Goal: Information Seeking & Learning: Learn about a topic

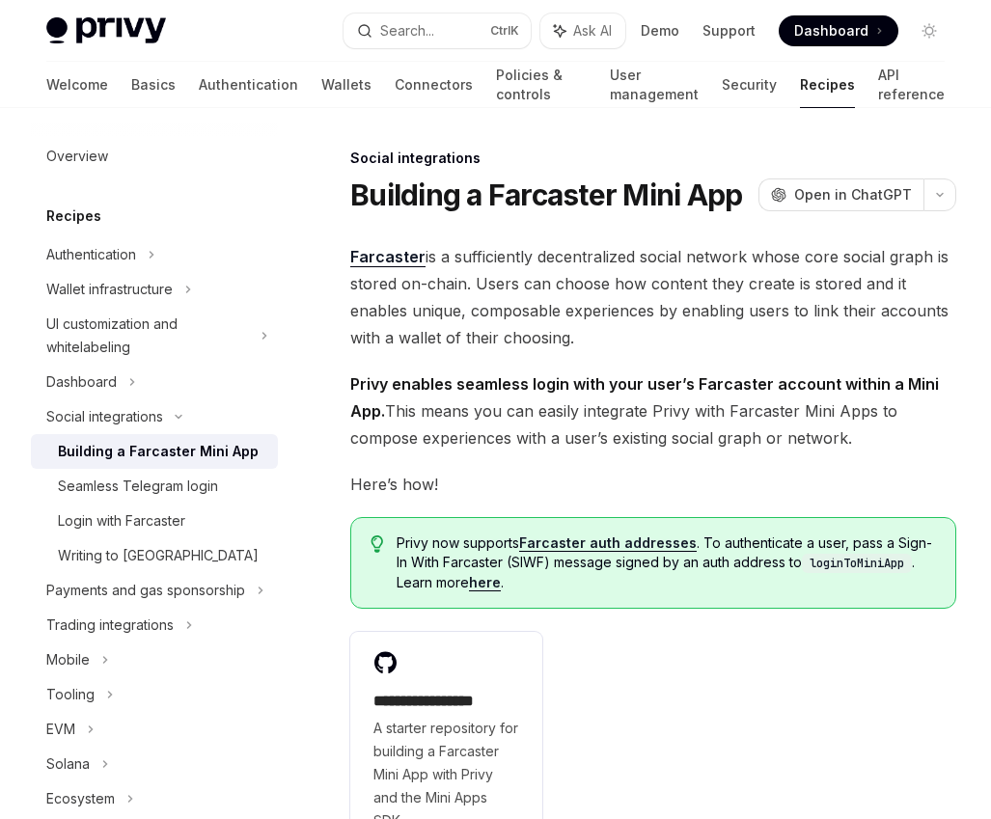
type textarea "*"
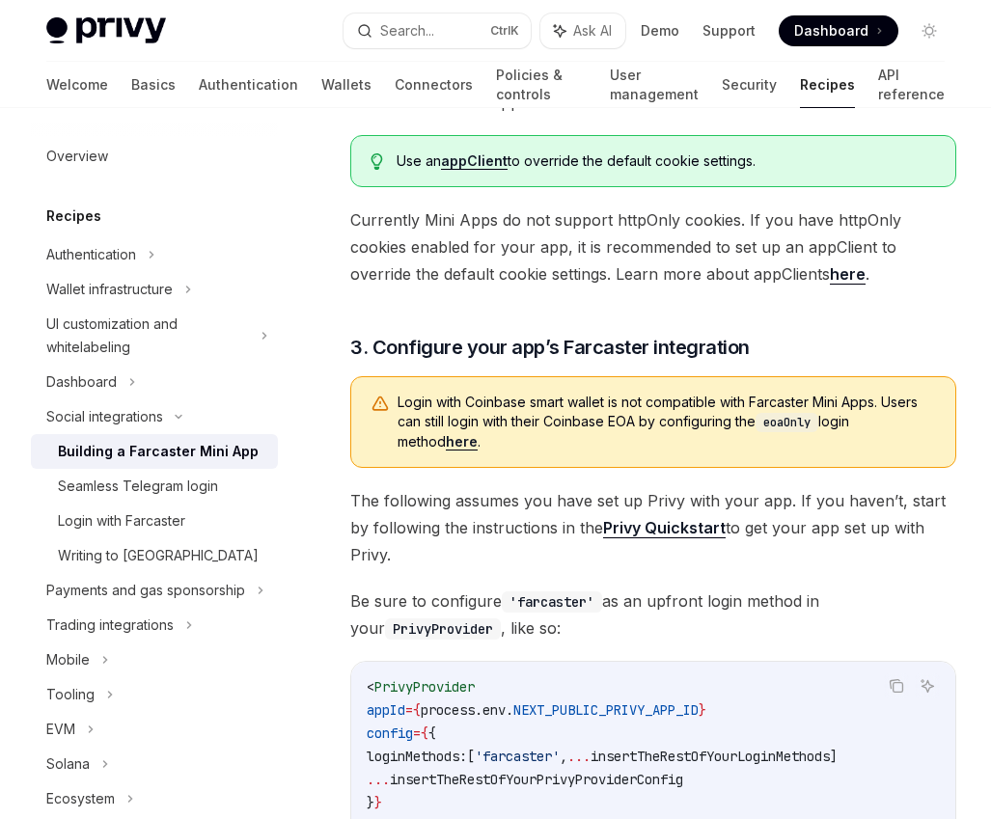
scroll to position [1788, 0]
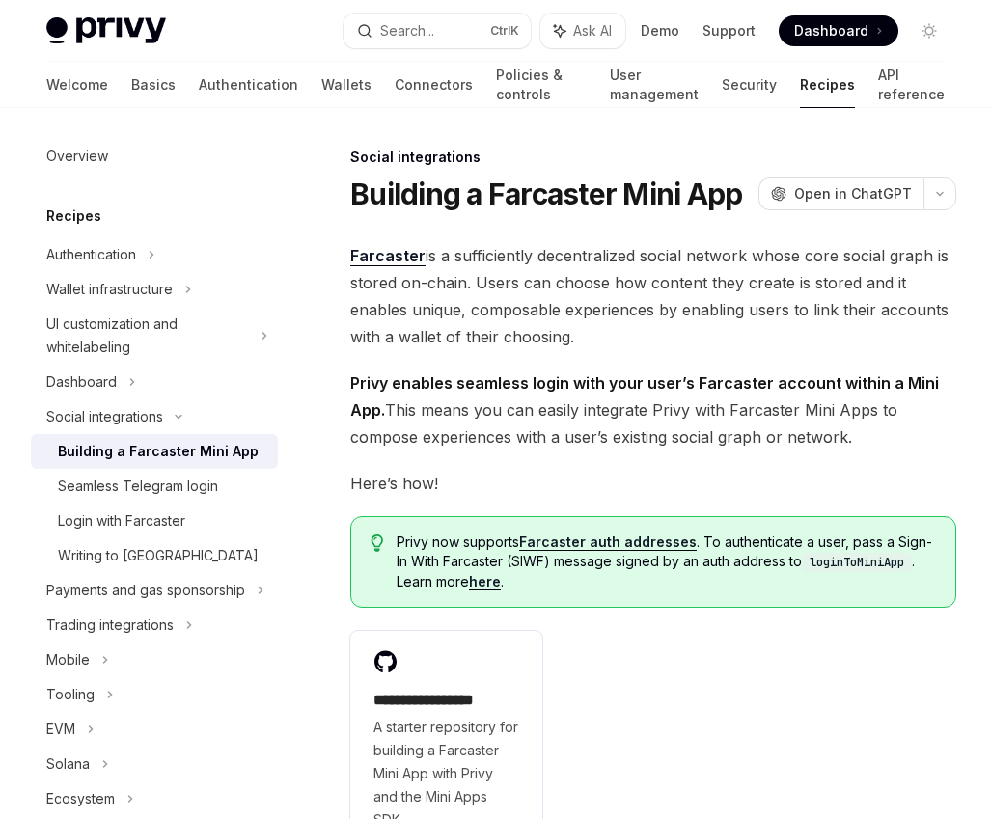
type textarea "*"
